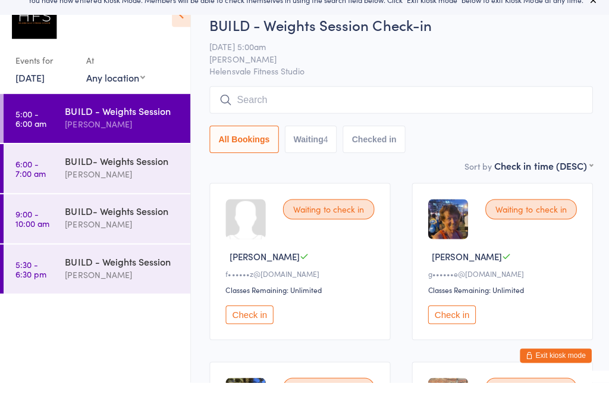
scroll to position [200, 0]
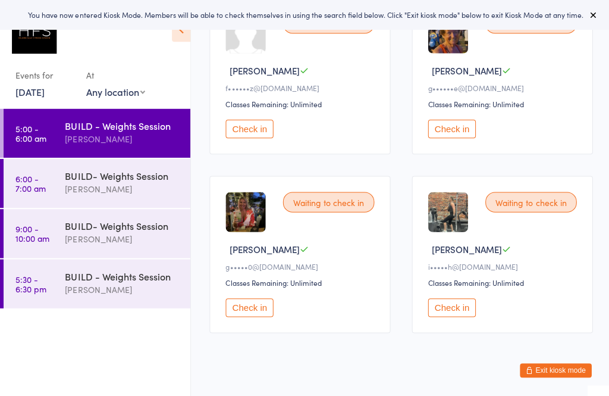
click at [142, 190] on div "[PERSON_NAME]" at bounding box center [122, 188] width 115 height 14
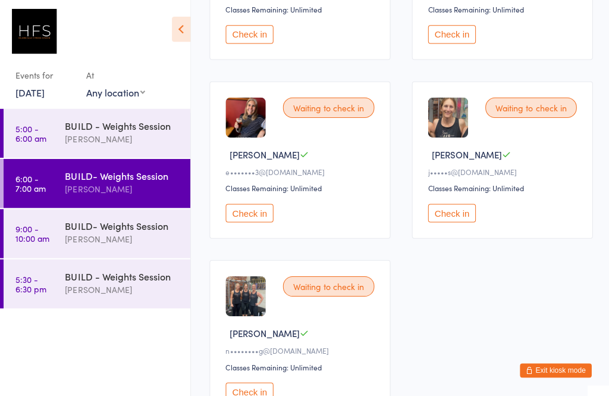
scroll to position [472, 0]
click at [149, 247] on div "BUILD- Weights Session [PERSON_NAME]" at bounding box center [127, 231] width 125 height 47
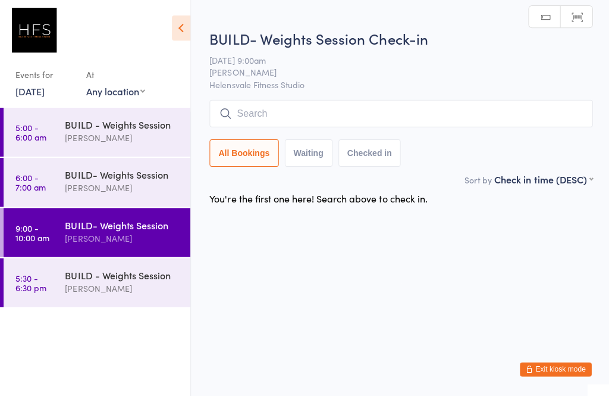
click at [159, 275] on div "BUILD - Weights Session" at bounding box center [122, 274] width 115 height 13
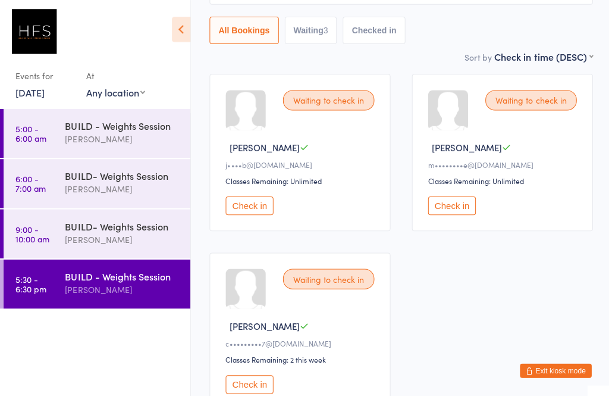
scroll to position [123, 0]
click at [140, 123] on div "BUILD - Weights Session" at bounding box center [122, 124] width 115 height 13
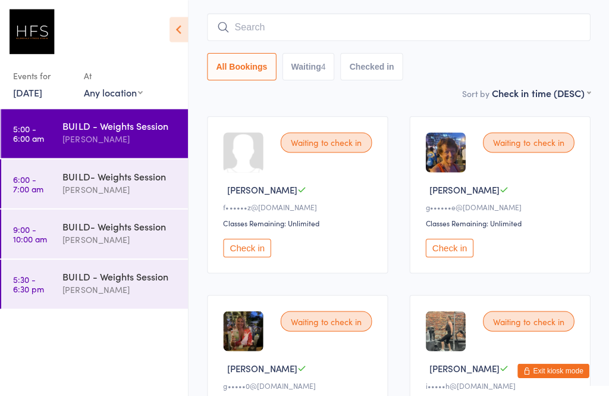
click at [444, 249] on button "Check in" at bounding box center [450, 246] width 48 height 18
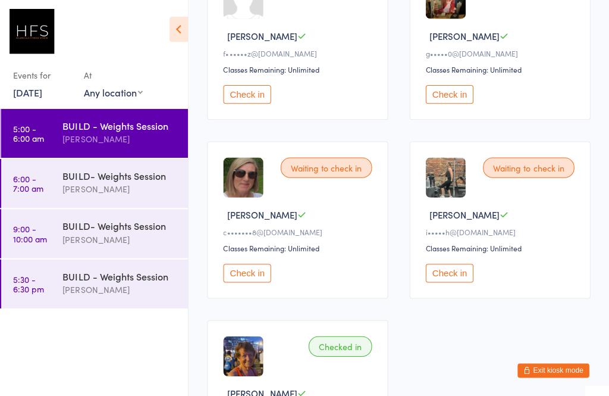
scroll to position [233, 0]
click at [454, 275] on button "Check in" at bounding box center [450, 272] width 48 height 18
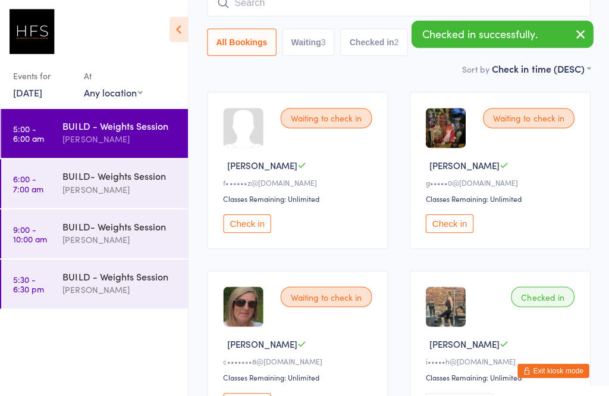
scroll to position [106, 0]
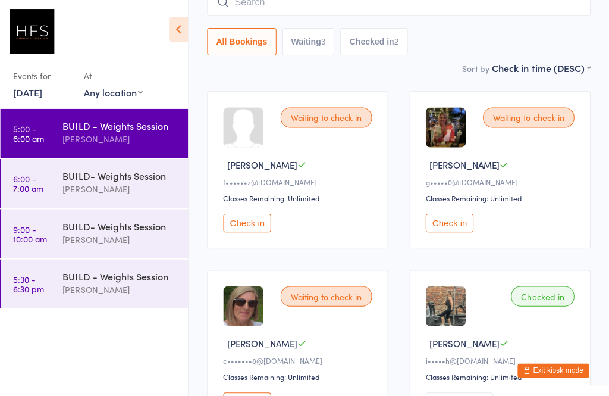
click at [456, 231] on button "Check in" at bounding box center [450, 222] width 48 height 18
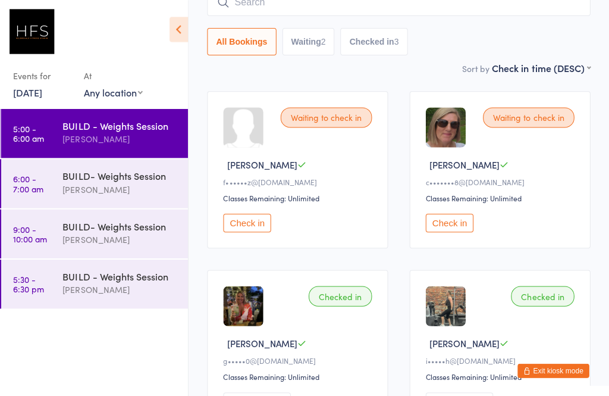
scroll to position [111, 0]
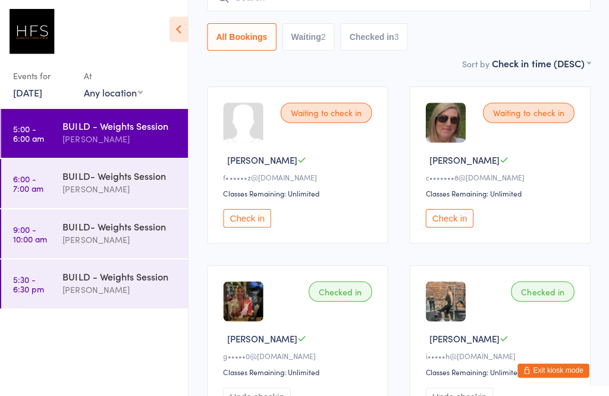
click at [241, 227] on button "Check in" at bounding box center [249, 217] width 48 height 18
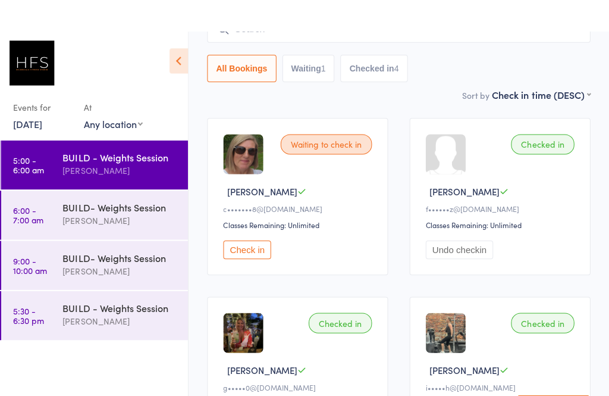
scroll to position [0, 0]
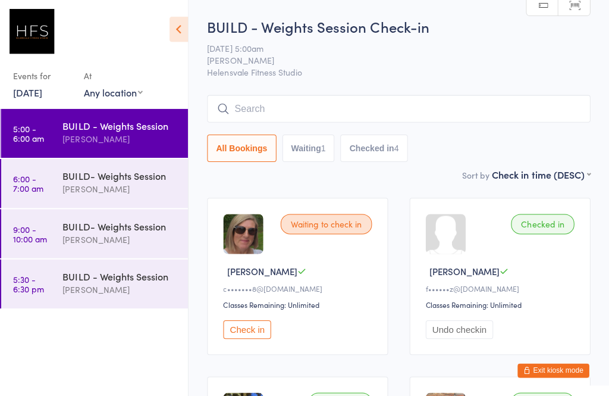
click at [388, 105] on input "search" at bounding box center [400, 108] width 382 height 27
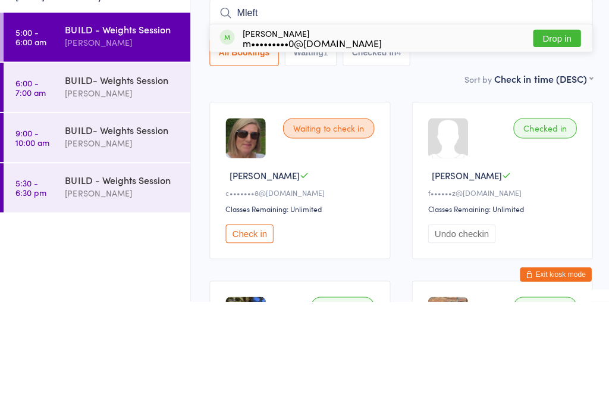
type input "Mleft"
click at [560, 125] on button "Drop in" at bounding box center [555, 133] width 48 height 17
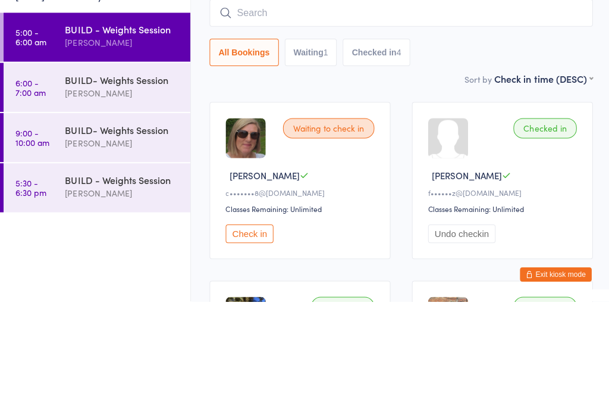
scroll to position [94, 0]
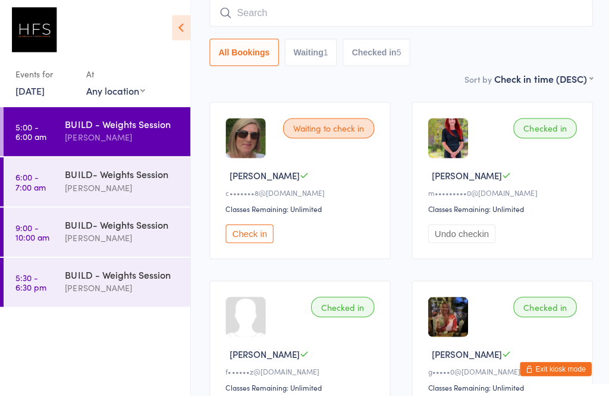
click at [251, 242] on button "Check in" at bounding box center [249, 234] width 48 height 18
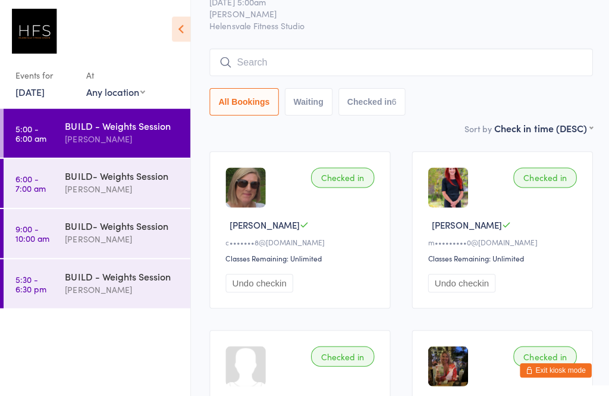
scroll to position [0, 0]
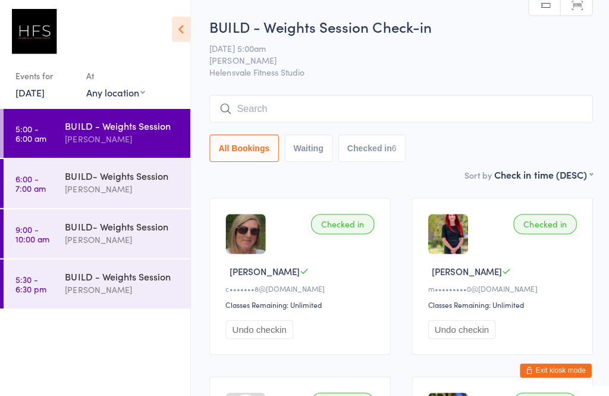
click at [401, 110] on input "search" at bounding box center [400, 108] width 382 height 27
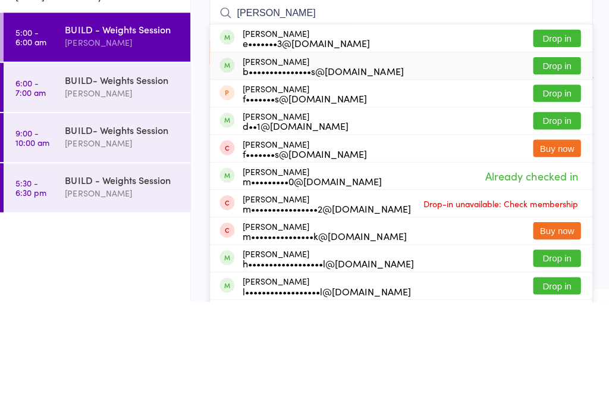
type input "[PERSON_NAME]"
click at [292, 161] on div "b•••••••••••••••s@[DOMAIN_NAME]" at bounding box center [321, 166] width 161 height 10
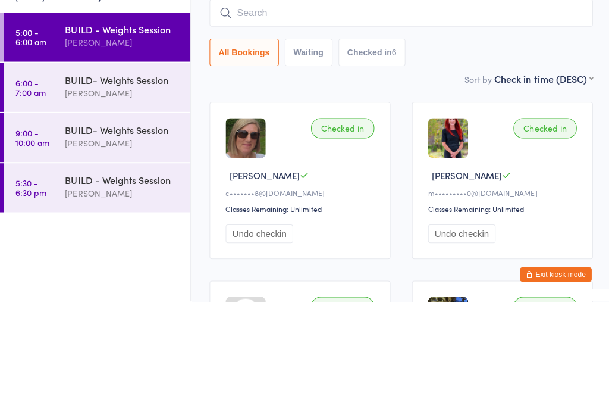
scroll to position [94, 0]
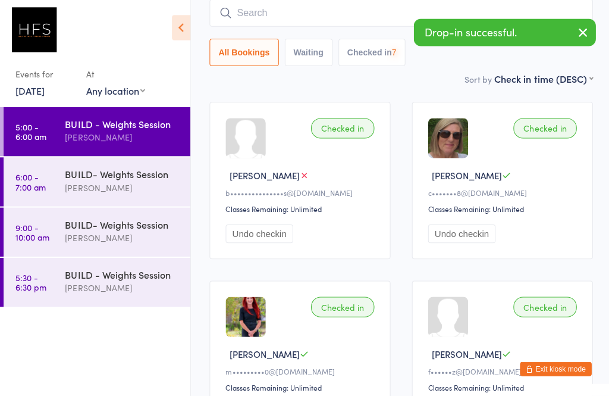
click at [89, 184] on div "[PERSON_NAME]" at bounding box center [122, 188] width 115 height 14
